Goal: Task Accomplishment & Management: Use online tool/utility

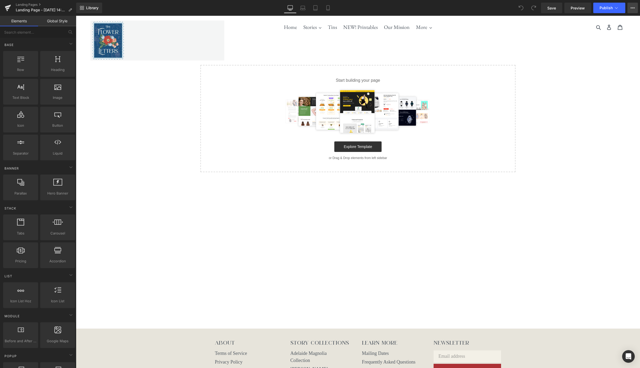
click at [633, 8] on icon at bounding box center [633, 7] width 1 height 1
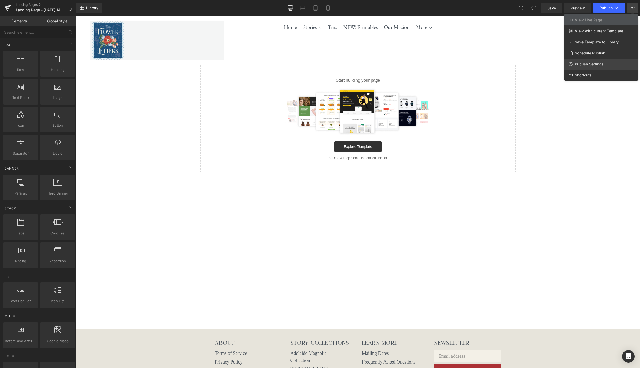
click at [596, 65] on span "Publish Settings" at bounding box center [589, 64] width 29 height 5
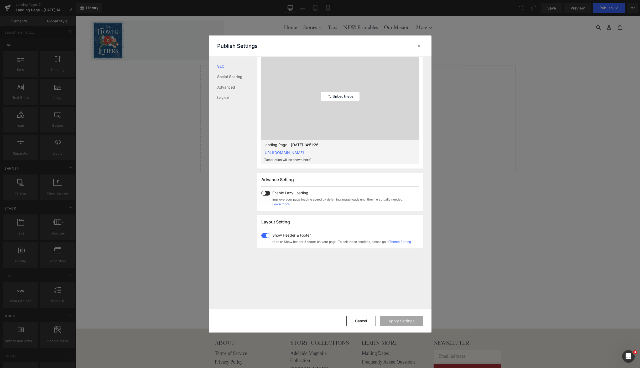
scroll to position [160, 0]
click at [268, 236] on span at bounding box center [265, 235] width 9 height 5
click at [397, 324] on button "Apply Settings" at bounding box center [401, 321] width 43 height 11
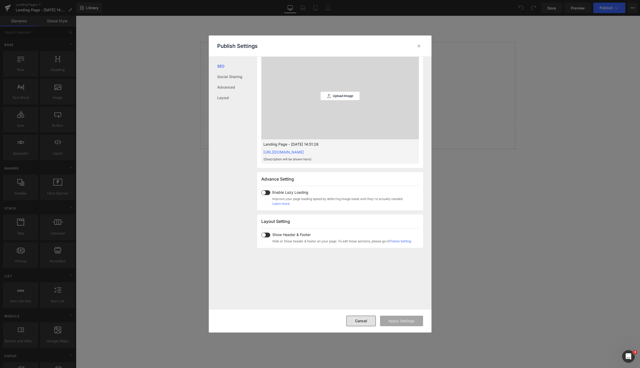
click at [364, 317] on button "Cancel" at bounding box center [361, 321] width 29 height 11
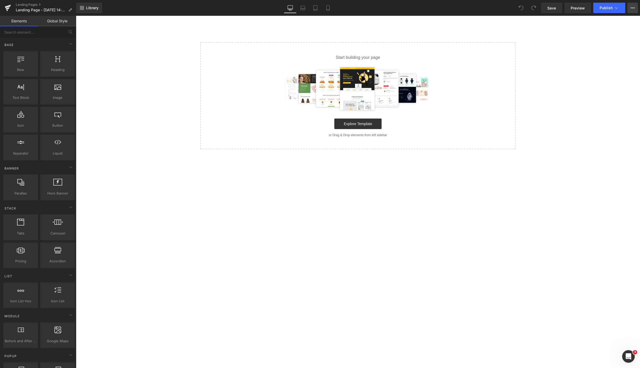
click at [633, 9] on icon at bounding box center [633, 8] width 4 height 4
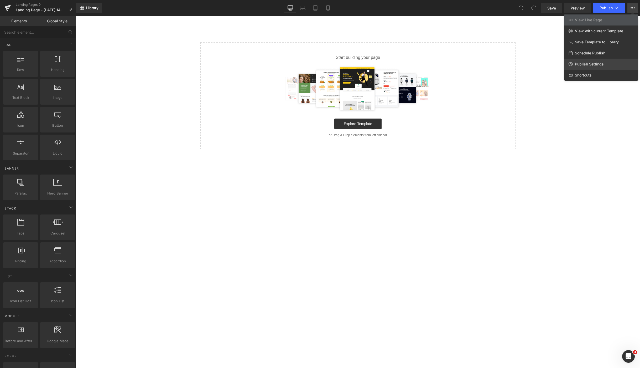
click at [597, 64] on span "Publish Settings" at bounding box center [589, 64] width 29 height 5
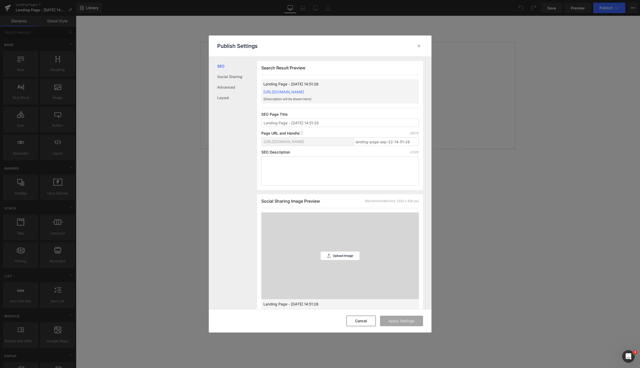
scroll to position [0, 0]
click at [235, 78] on link "Social Sharing" at bounding box center [237, 76] width 40 height 11
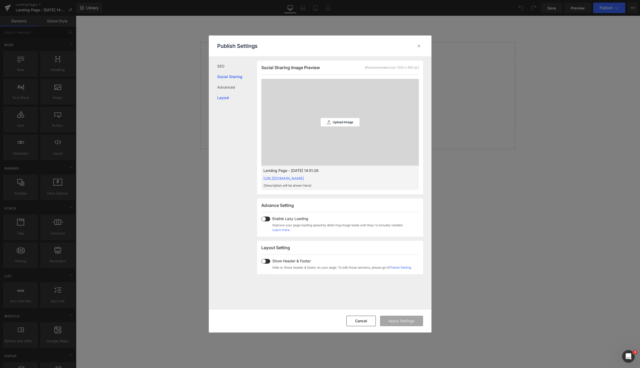
click at [227, 99] on link "Layout" at bounding box center [237, 97] width 40 height 11
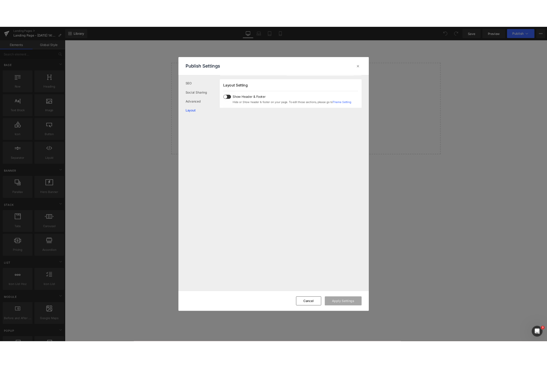
scroll to position [313, 0]
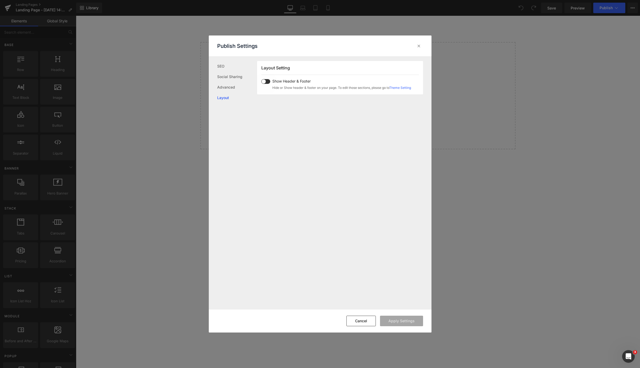
click at [268, 81] on span at bounding box center [265, 81] width 9 height 5
click at [399, 324] on button "Apply Settings" at bounding box center [401, 321] width 43 height 11
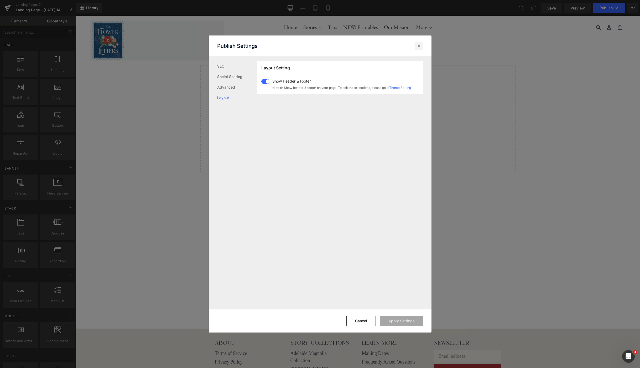
click at [418, 47] on icon at bounding box center [419, 45] width 5 height 5
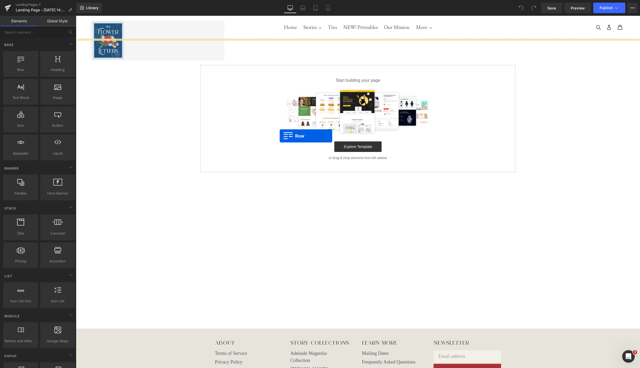
drag, startPoint x: 99, startPoint y: 83, endPoint x: 280, endPoint y: 136, distance: 187.9
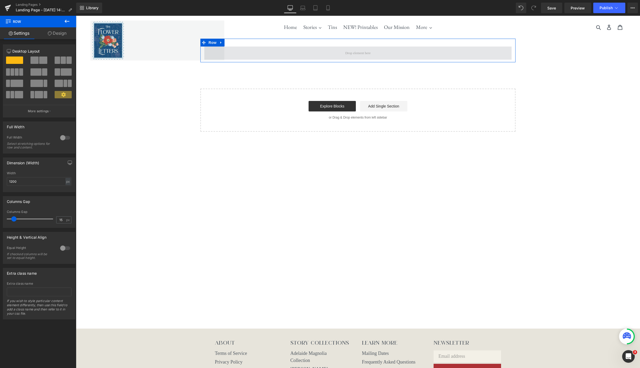
click at [397, 56] on span at bounding box center [357, 53] width 307 height 13
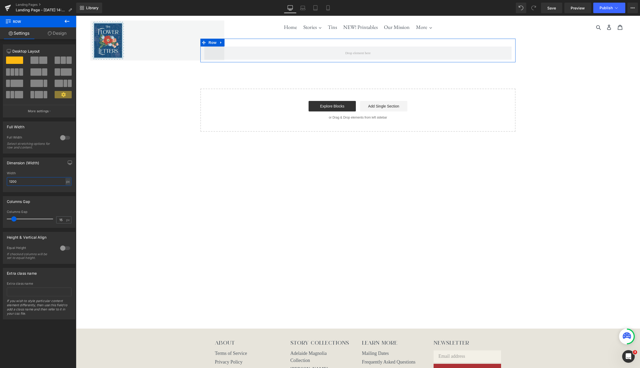
click at [26, 180] on input "1200" at bounding box center [39, 181] width 65 height 9
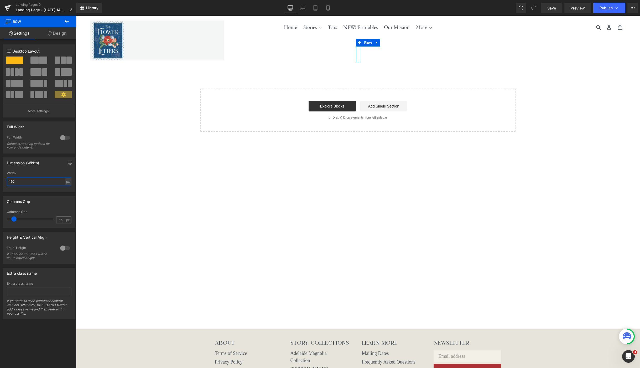
type input "1500"
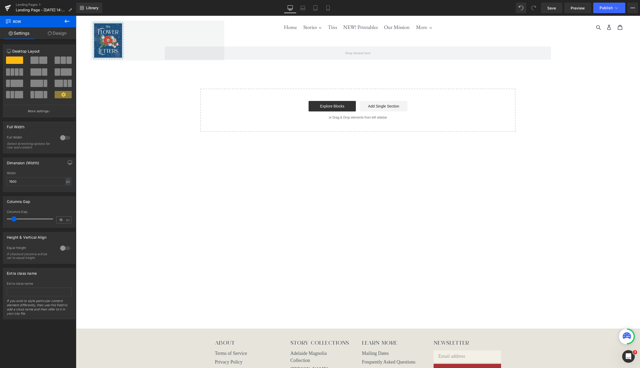
click at [286, 202] on main "Row Select your layout" at bounding box center [358, 184] width 564 height 290
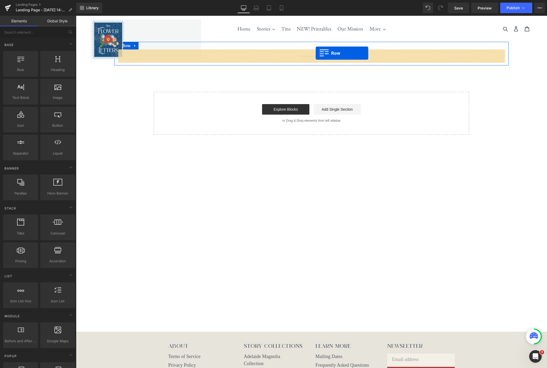
drag, startPoint x: 97, startPoint y: 81, endPoint x: 316, endPoint y: 53, distance: 220.4
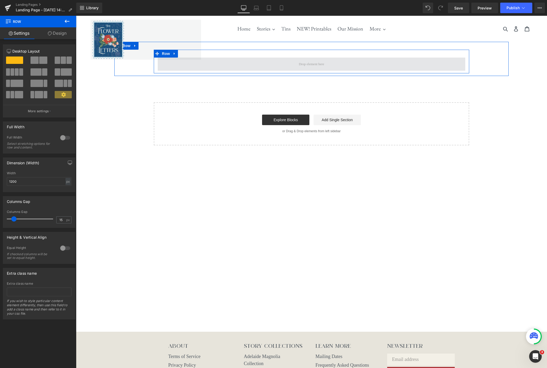
click at [314, 64] on span at bounding box center [311, 64] width 29 height 8
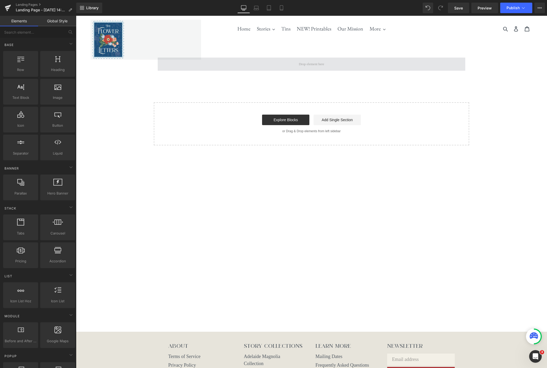
click at [279, 63] on span at bounding box center [311, 64] width 307 height 13
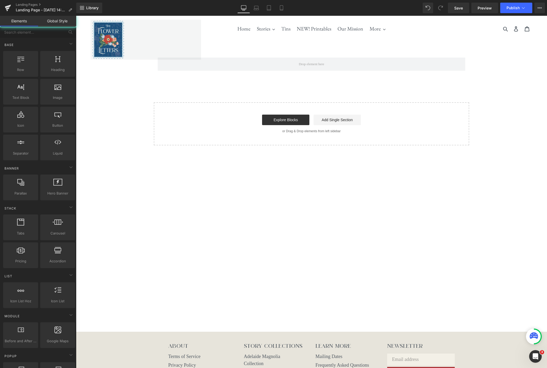
click at [165, 54] on link at bounding box center [145, 40] width 111 height 40
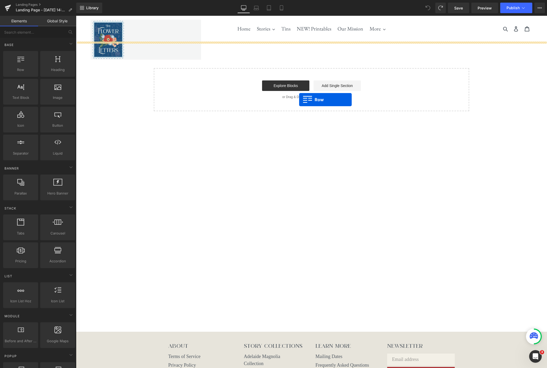
drag, startPoint x: 91, startPoint y: 82, endPoint x: 299, endPoint y: 100, distance: 208.9
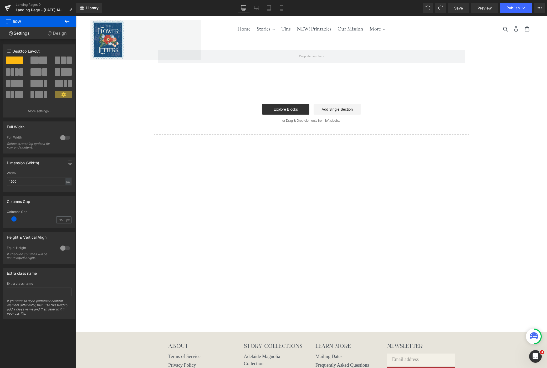
click at [68, 21] on icon at bounding box center [67, 21] width 5 height 3
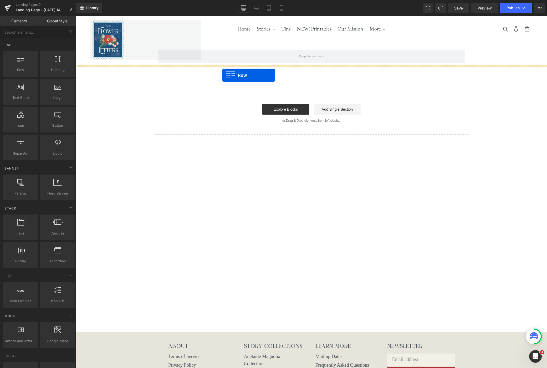
drag, startPoint x: 88, startPoint y: 82, endPoint x: 222, endPoint y: 75, distance: 134.7
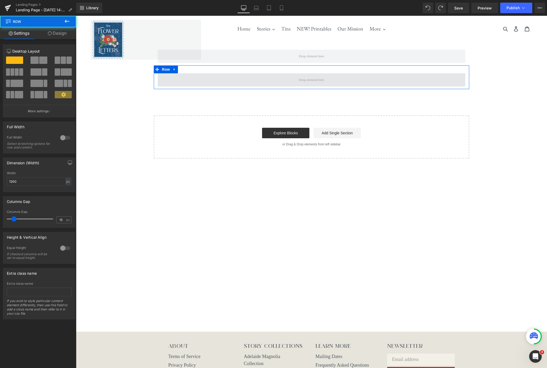
click at [266, 84] on span at bounding box center [311, 79] width 307 height 13
click at [244, 79] on span at bounding box center [311, 79] width 307 height 13
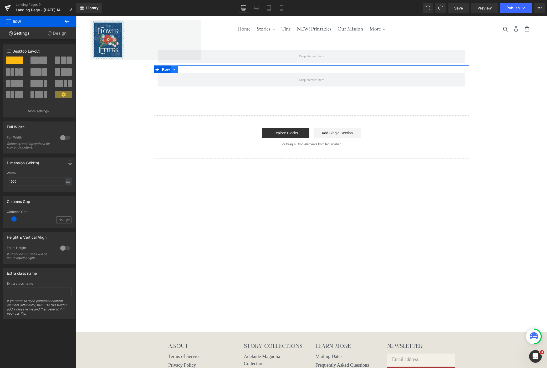
click at [176, 70] on icon at bounding box center [175, 69] width 4 height 4
click at [37, 59] on span at bounding box center [34, 59] width 8 height 7
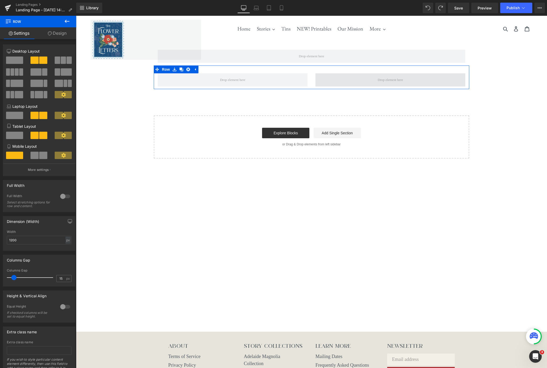
click at [343, 81] on span at bounding box center [390, 79] width 150 height 13
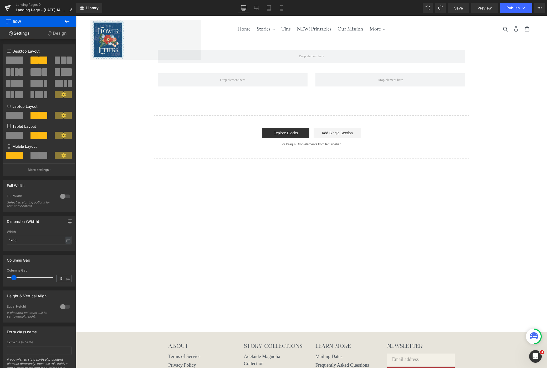
click at [67, 22] on icon at bounding box center [67, 21] width 6 height 6
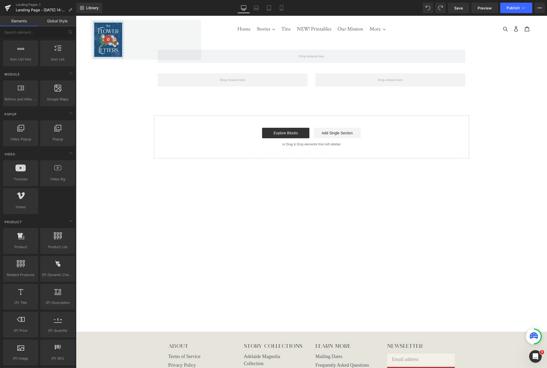
scroll to position [0, 0]
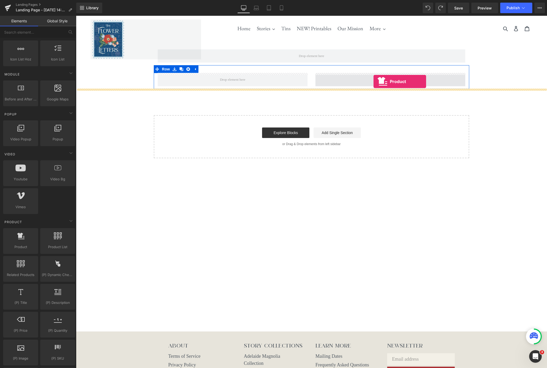
drag, startPoint x: 97, startPoint y: 255, endPoint x: 373, endPoint y: 81, distance: 326.0
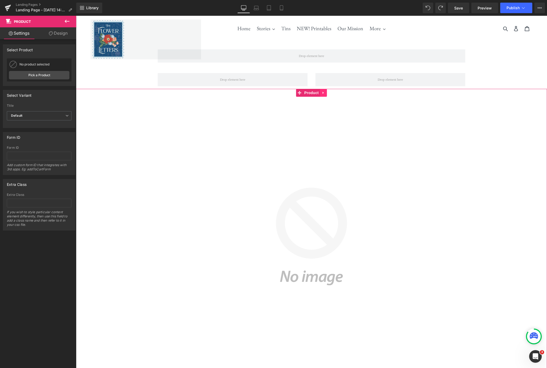
click at [323, 93] on icon at bounding box center [322, 92] width 1 height 2
click at [327, 93] on icon at bounding box center [327, 93] width 4 height 4
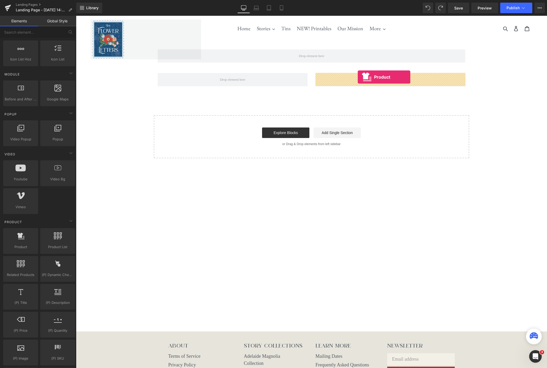
drag, startPoint x: 97, startPoint y: 259, endPoint x: 358, endPoint y: 77, distance: 317.6
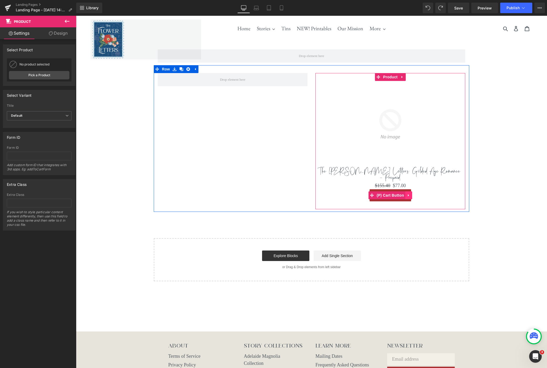
click at [410, 193] on icon at bounding box center [409, 195] width 4 height 4
click at [403, 123] on icon at bounding box center [404, 124] width 4 height 4
click at [405, 124] on icon at bounding box center [407, 124] width 4 height 4
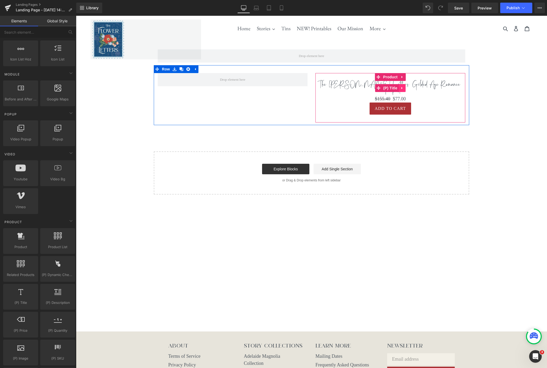
click at [404, 87] on link at bounding box center [402, 88] width 7 height 8
click at [408, 87] on link at bounding box center [405, 88] width 7 height 8
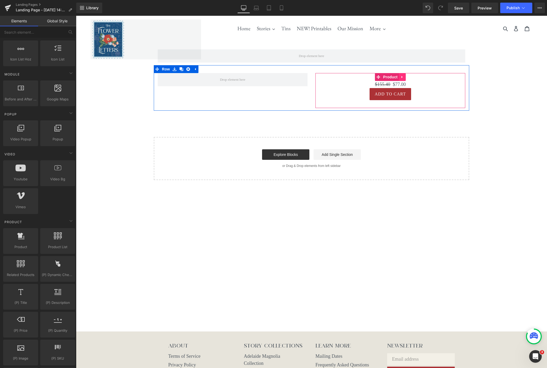
click at [403, 78] on icon at bounding box center [402, 77] width 4 height 4
click at [405, 78] on icon at bounding box center [406, 77] width 4 height 4
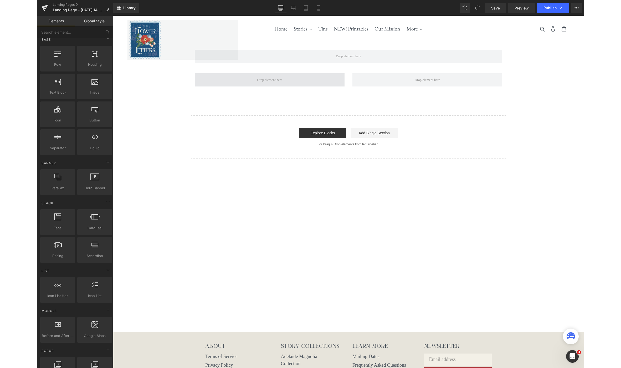
scroll to position [0, 0]
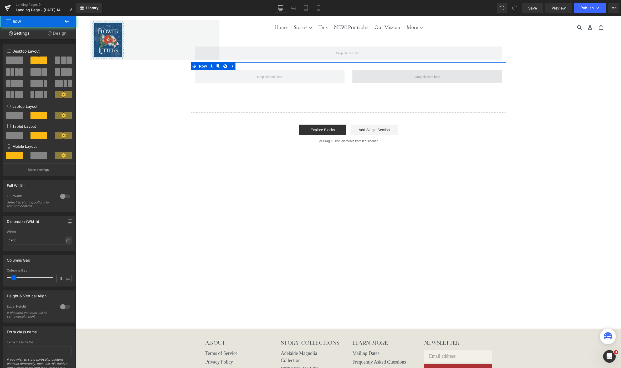
click at [392, 74] on span at bounding box center [427, 76] width 150 height 13
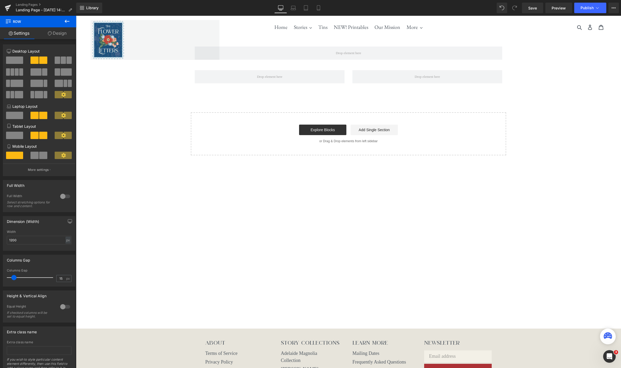
click at [65, 19] on icon at bounding box center [67, 21] width 6 height 6
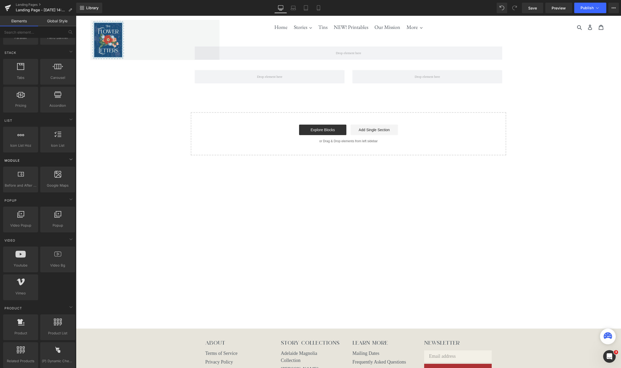
scroll to position [156, 0]
click at [70, 158] on icon at bounding box center [71, 159] width 6 height 6
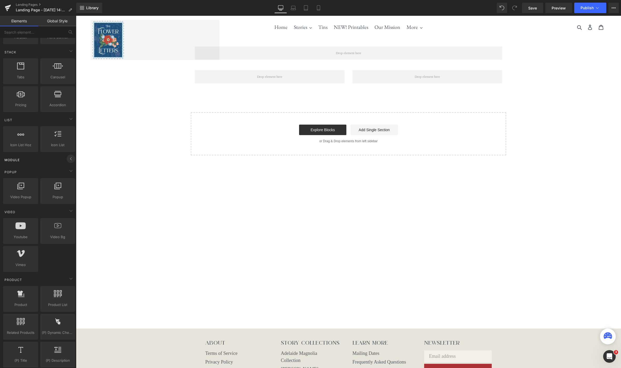
click at [70, 158] on icon at bounding box center [71, 159] width 6 height 6
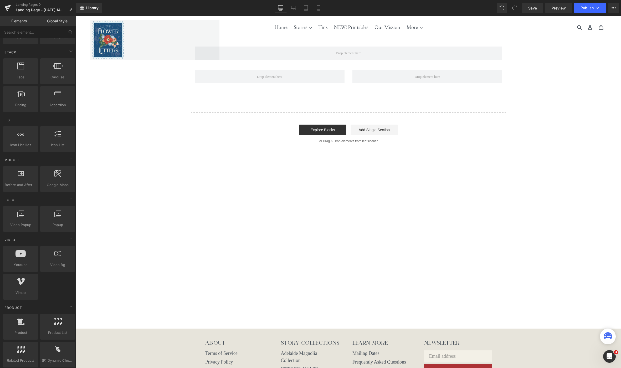
scroll to position [0, 0]
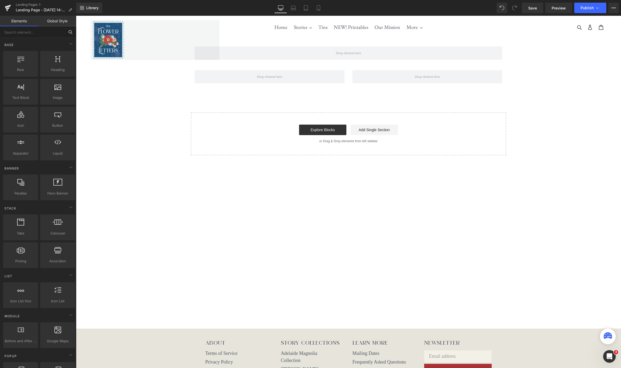
click at [42, 29] on input "text" at bounding box center [32, 32] width 65 height 12
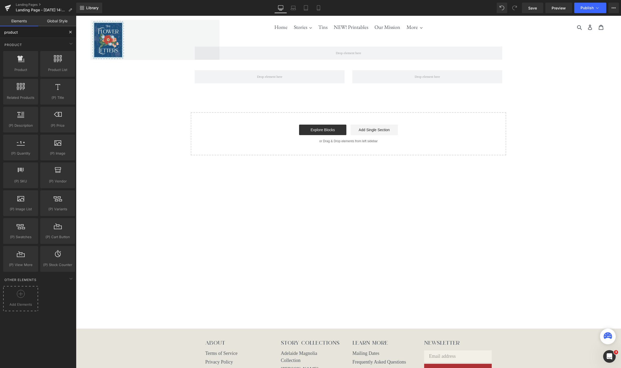
click at [14, 303] on span "Add Elements" at bounding box center [20, 305] width 32 height 6
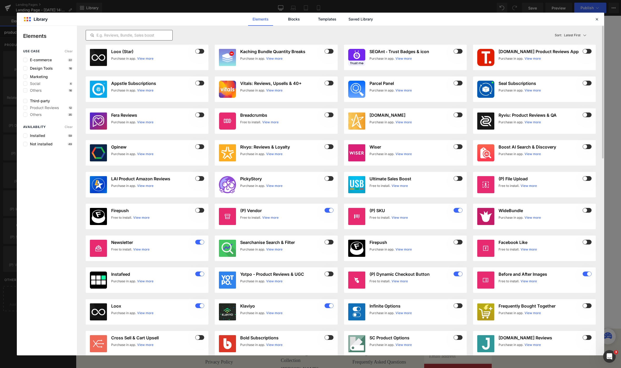
type input "product"
click at [123, 36] on input "text" at bounding box center [129, 35] width 86 height 6
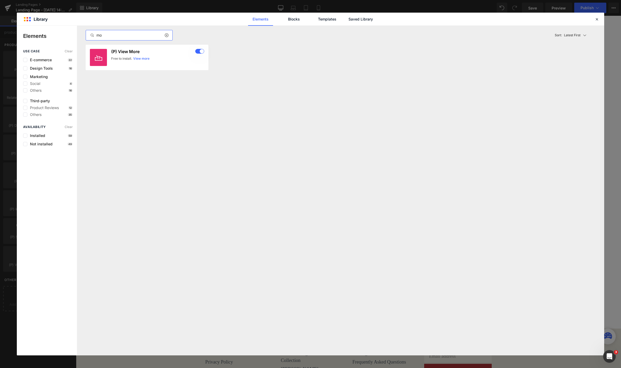
type input "m"
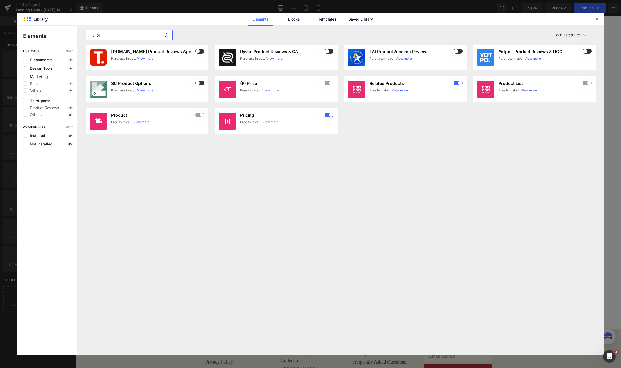
type input "p"
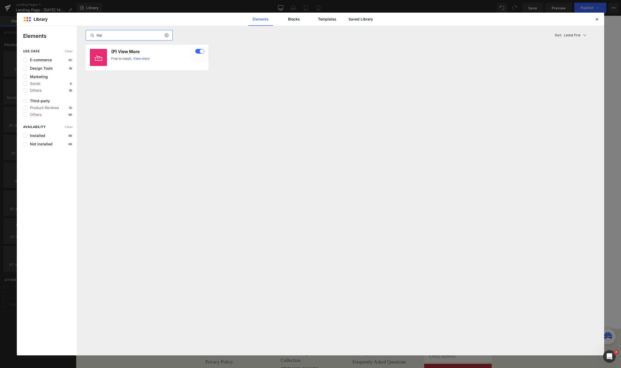
type input "m"
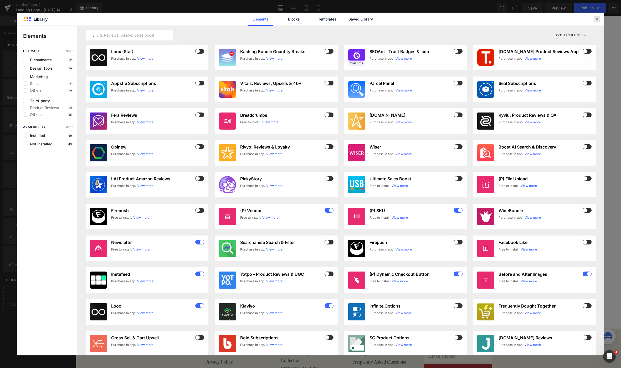
drag, startPoint x: 597, startPoint y: 21, endPoint x: 504, endPoint y: 9, distance: 93.8
click at [597, 21] on icon at bounding box center [596, 19] width 5 height 5
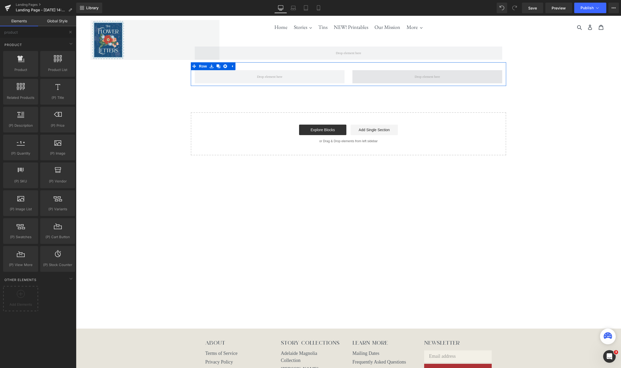
click at [400, 72] on span at bounding box center [427, 76] width 150 height 13
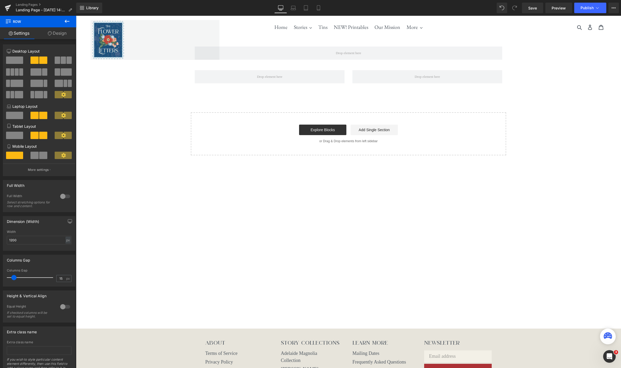
click at [67, 22] on icon at bounding box center [67, 21] width 6 height 6
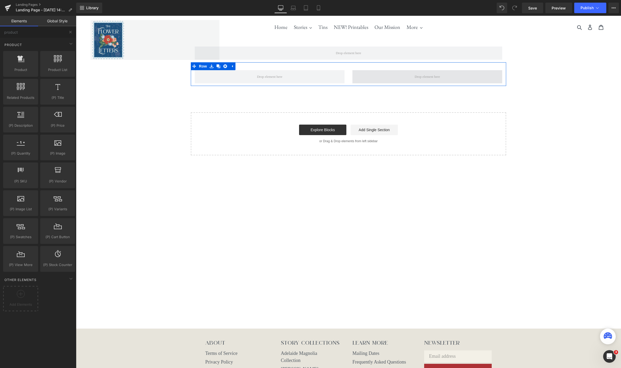
click at [420, 78] on span at bounding box center [427, 77] width 29 height 8
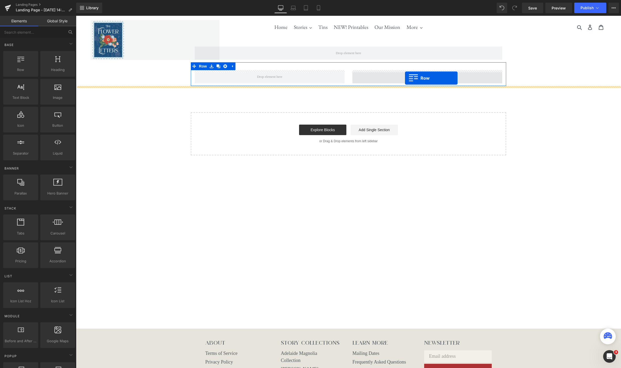
drag, startPoint x: 96, startPoint y: 80, endPoint x: 405, endPoint y: 78, distance: 308.8
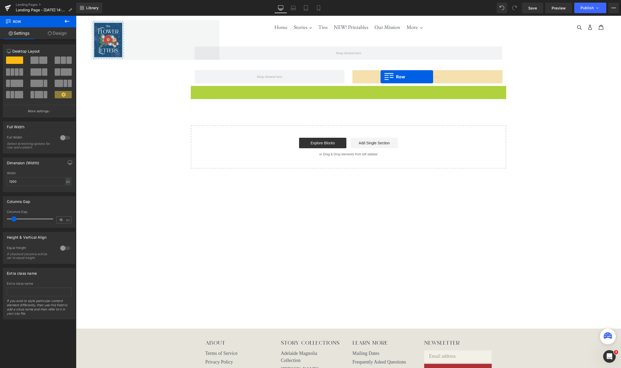
drag, startPoint x: 193, startPoint y: 90, endPoint x: 381, endPoint y: 77, distance: 188.1
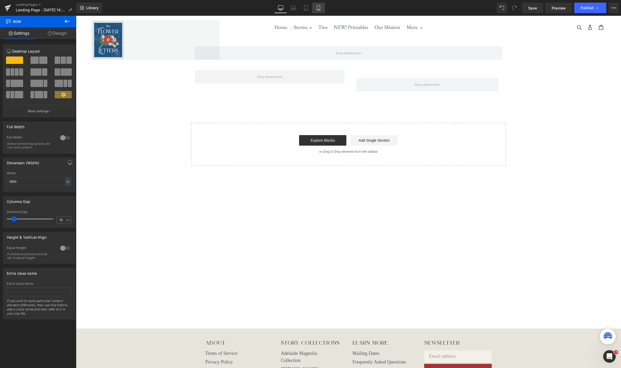
click at [321, 9] on icon at bounding box center [318, 7] width 5 height 5
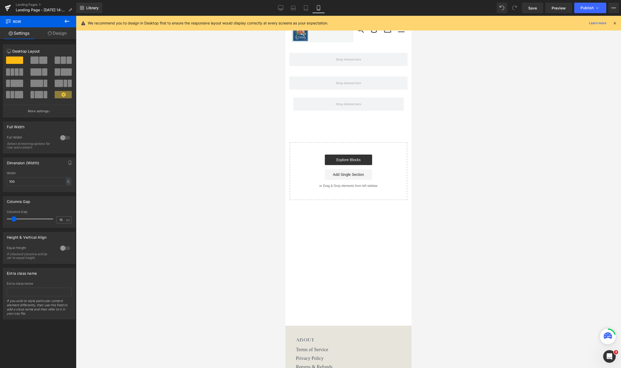
click at [272, 7] on div "Library Mobile Desktop Laptop Tablet Mobile Save Preview Publish Scheduled View…" at bounding box center [348, 8] width 545 height 11
click at [282, 8] on icon at bounding box center [280, 7] width 5 height 5
type input "1200"
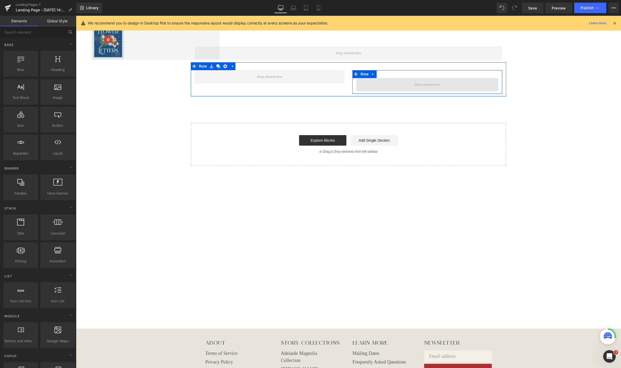
click at [425, 82] on span at bounding box center [427, 85] width 29 height 8
click at [365, 76] on span "Row" at bounding box center [364, 74] width 11 height 8
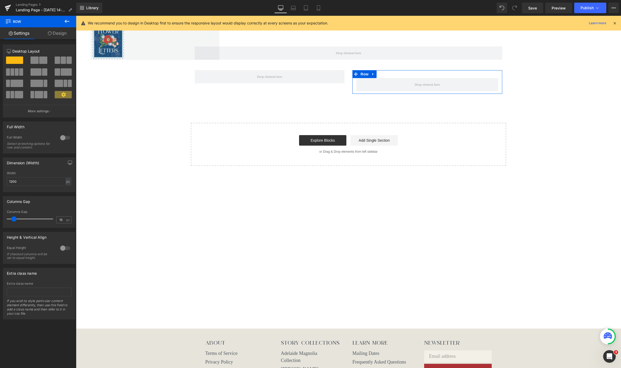
click at [39, 63] on span at bounding box center [43, 59] width 8 height 7
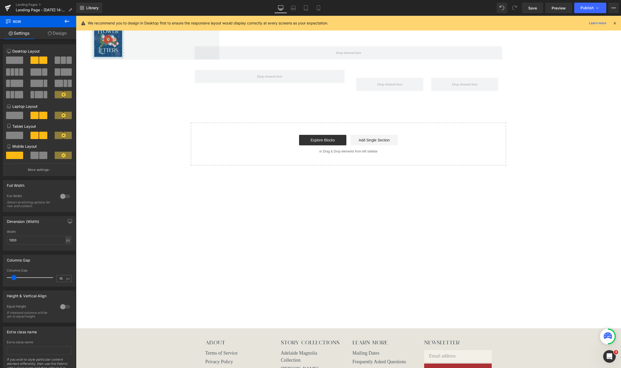
click at [65, 22] on icon at bounding box center [67, 21] width 6 height 6
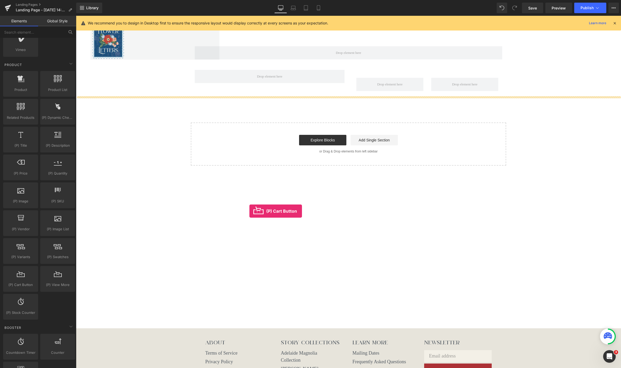
scroll to position [1, 0]
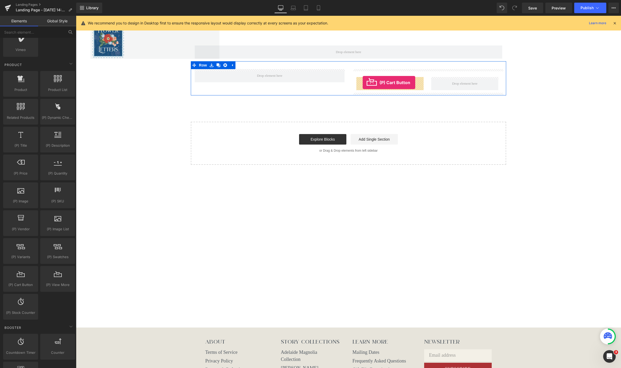
drag, startPoint x: 95, startPoint y: 291, endPoint x: 363, endPoint y: 83, distance: 339.6
drag, startPoint x: 86, startPoint y: 99, endPoint x: 368, endPoint y: 83, distance: 282.4
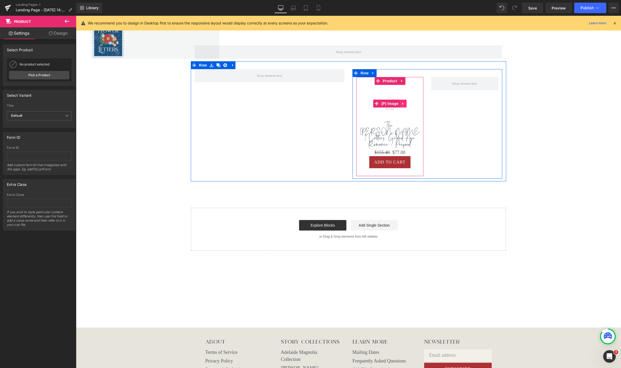
click at [404, 103] on icon at bounding box center [403, 103] width 4 height 4
click at [408, 104] on icon at bounding box center [407, 104] width 4 height 4
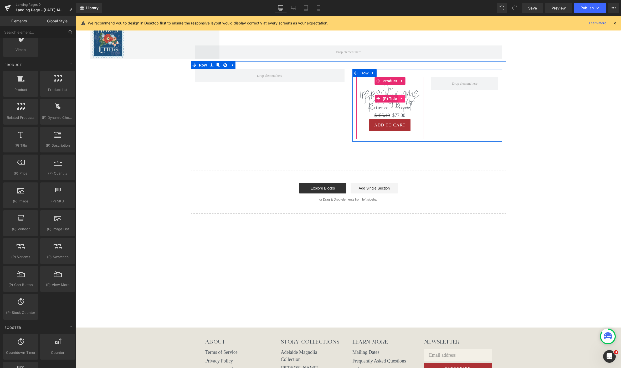
click at [404, 95] on link at bounding box center [401, 99] width 7 height 8
click at [404, 97] on icon at bounding box center [405, 99] width 4 height 4
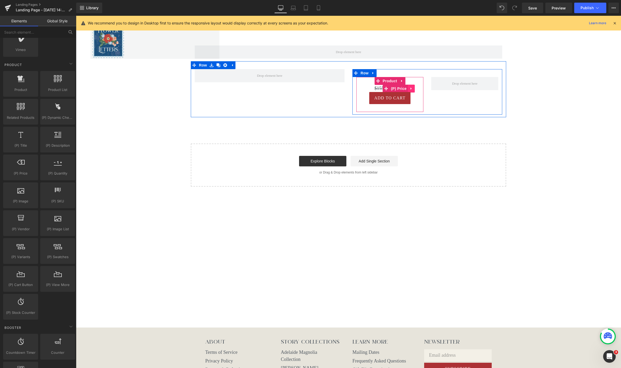
click at [414, 88] on link at bounding box center [411, 89] width 7 height 8
click at [415, 88] on icon at bounding box center [415, 88] width 4 height 4
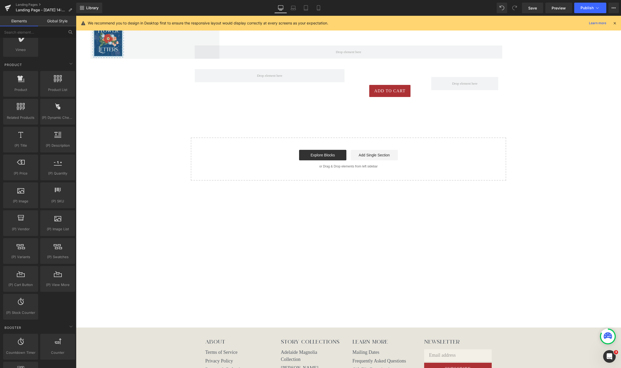
click at [527, 137] on div "Row Add To Cart (P) Cart Button Product Row Row Select your layout" at bounding box center [348, 109] width 545 height 143
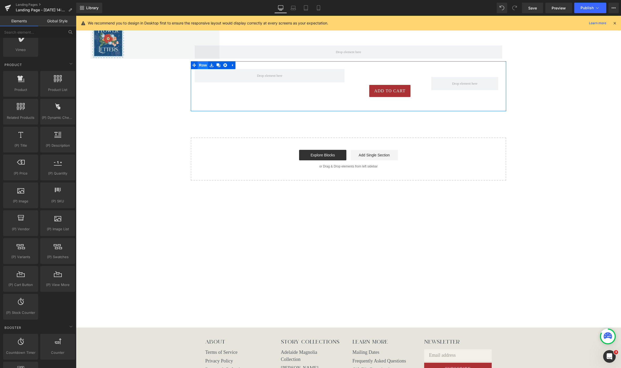
click at [202, 67] on span "Row" at bounding box center [203, 65] width 11 height 8
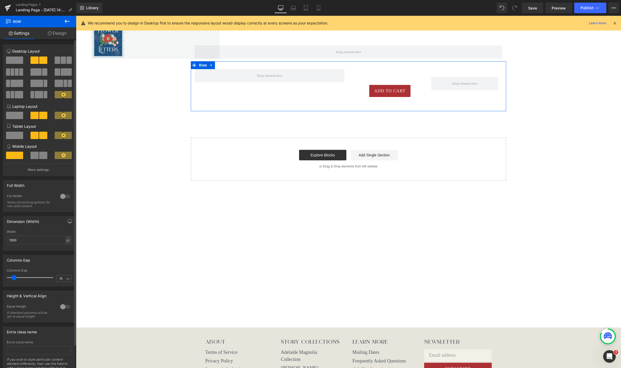
click at [61, 71] on span at bounding box center [66, 71] width 11 height 7
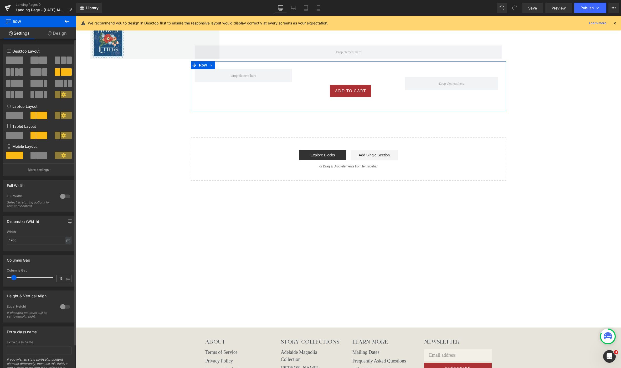
click at [38, 75] on span at bounding box center [35, 71] width 11 height 7
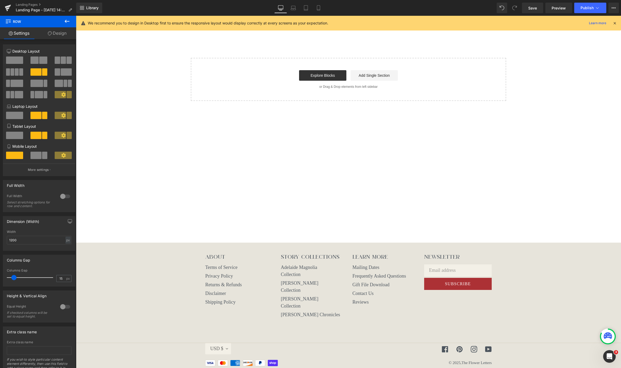
scroll to position [0, 0]
